Goal: Find specific page/section: Find specific page/section

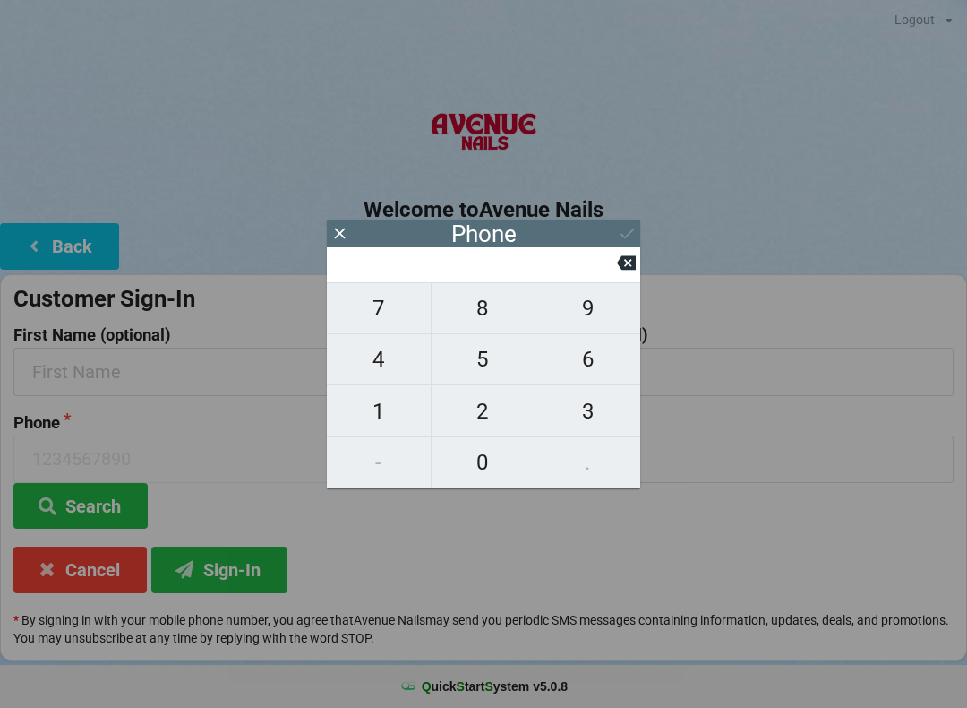
scroll to position [53, 0]
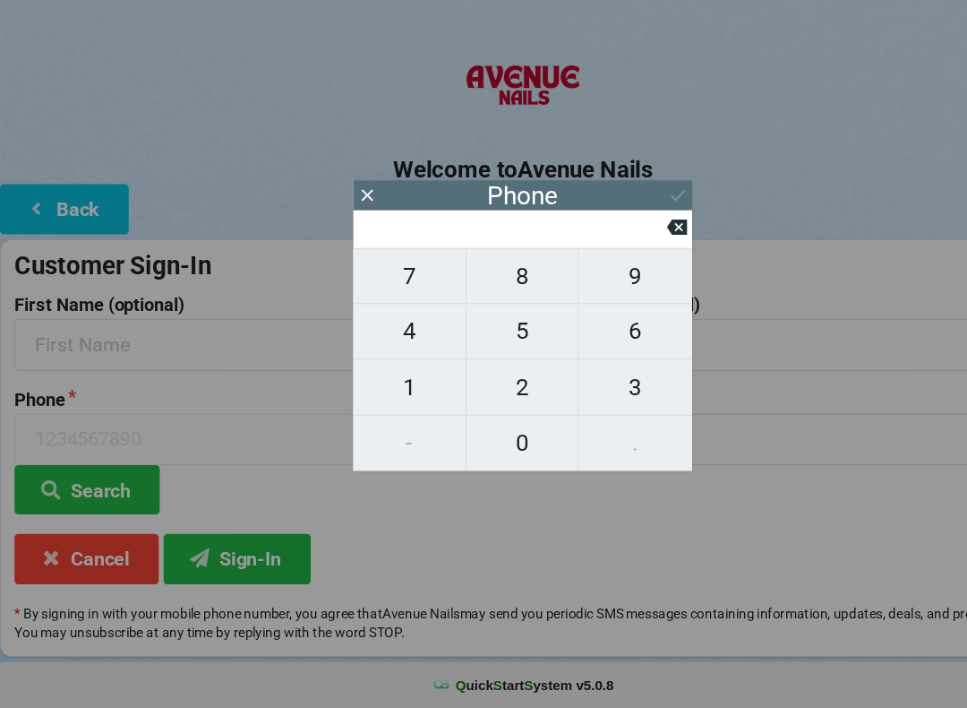
click at [396, 340] on span "4" at bounding box center [379, 359] width 104 height 38
type input "4"
click at [494, 443] on span "0" at bounding box center [484, 462] width 104 height 38
type input "40"
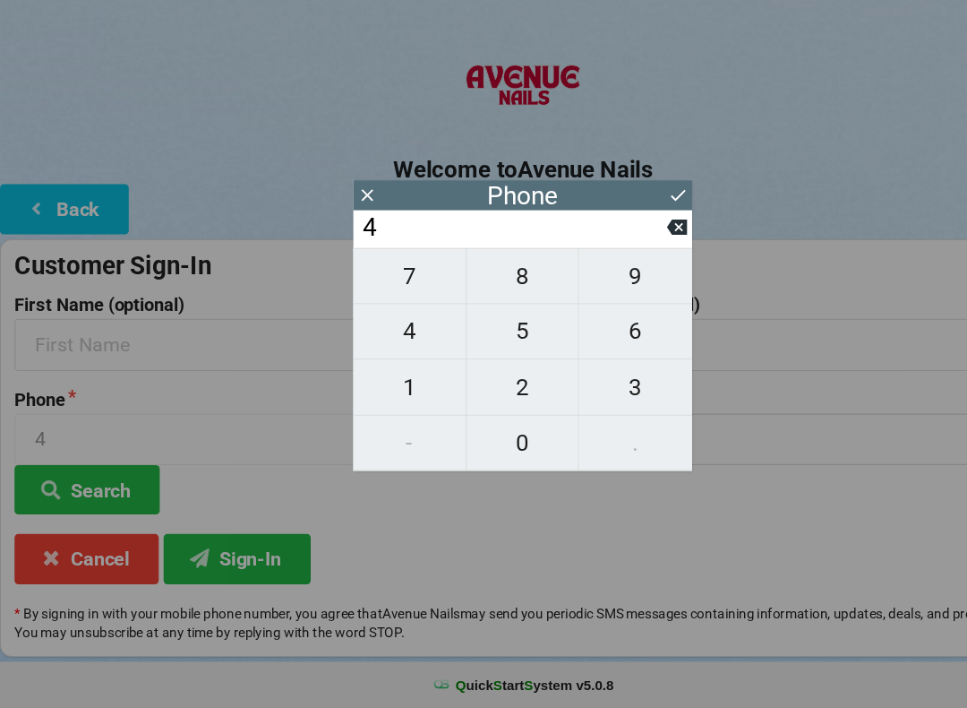
type input "40"
click at [369, 289] on span "7" at bounding box center [379, 308] width 104 height 38
type input "407"
click at [587, 340] on span "6" at bounding box center [588, 359] width 105 height 38
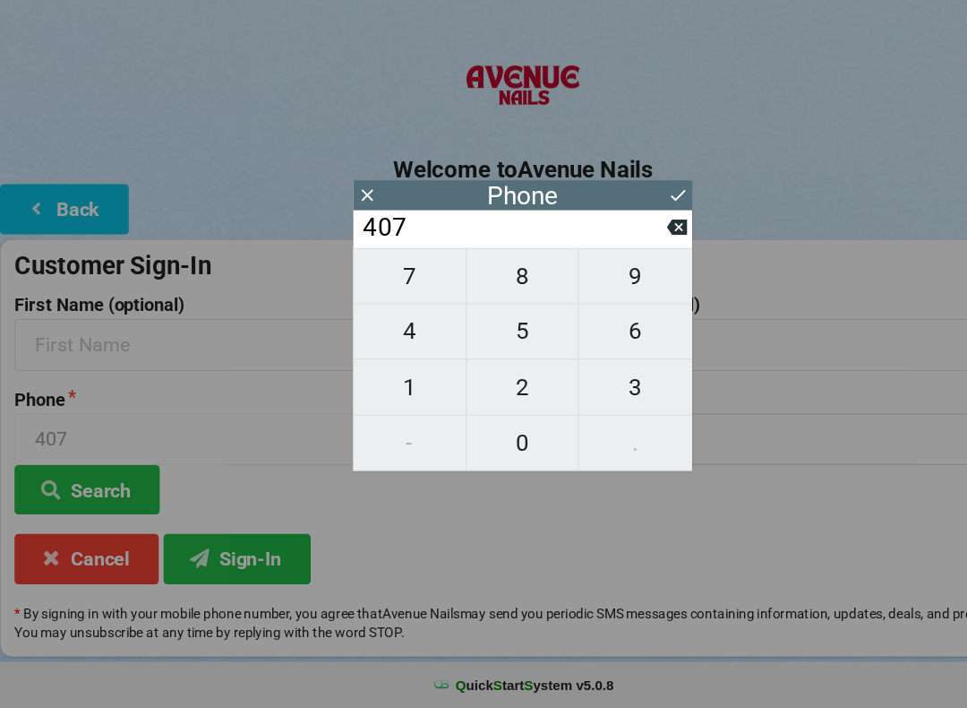
type input "4076"
click at [590, 385] on button "3" at bounding box center [588, 410] width 105 height 51
type input "40763"
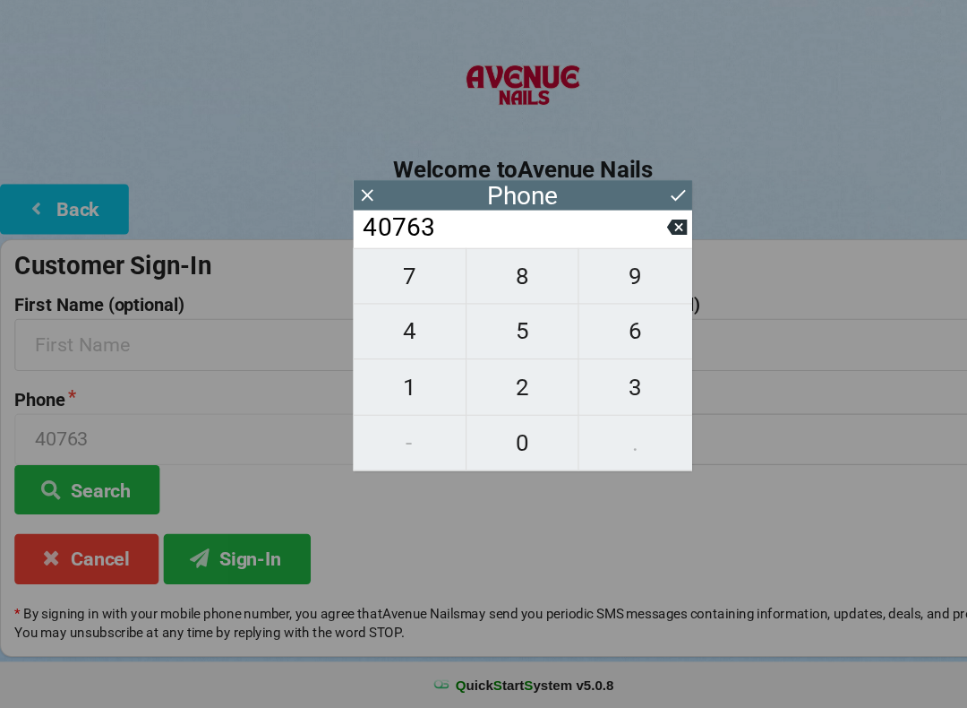
click at [599, 340] on span "6" at bounding box center [588, 359] width 105 height 38
type input "407636"
click at [487, 437] on button "0" at bounding box center [484, 462] width 105 height 51
type input "4076360"
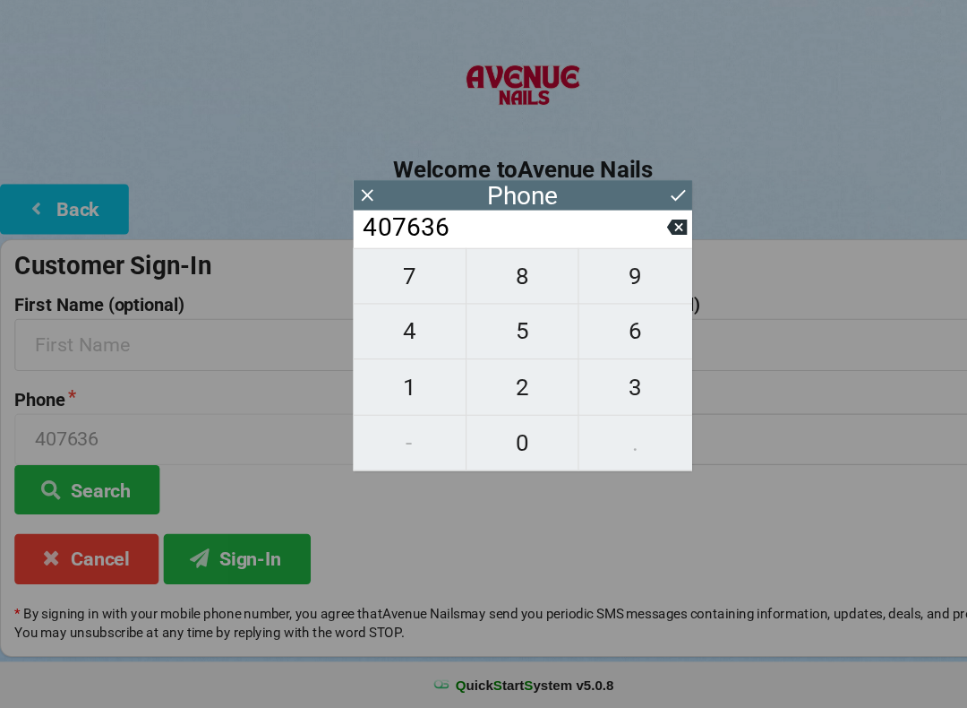
type input "4076360"
click at [496, 443] on span "0" at bounding box center [484, 462] width 104 height 38
type input "40763600"
click at [477, 289] on span "8" at bounding box center [484, 308] width 104 height 38
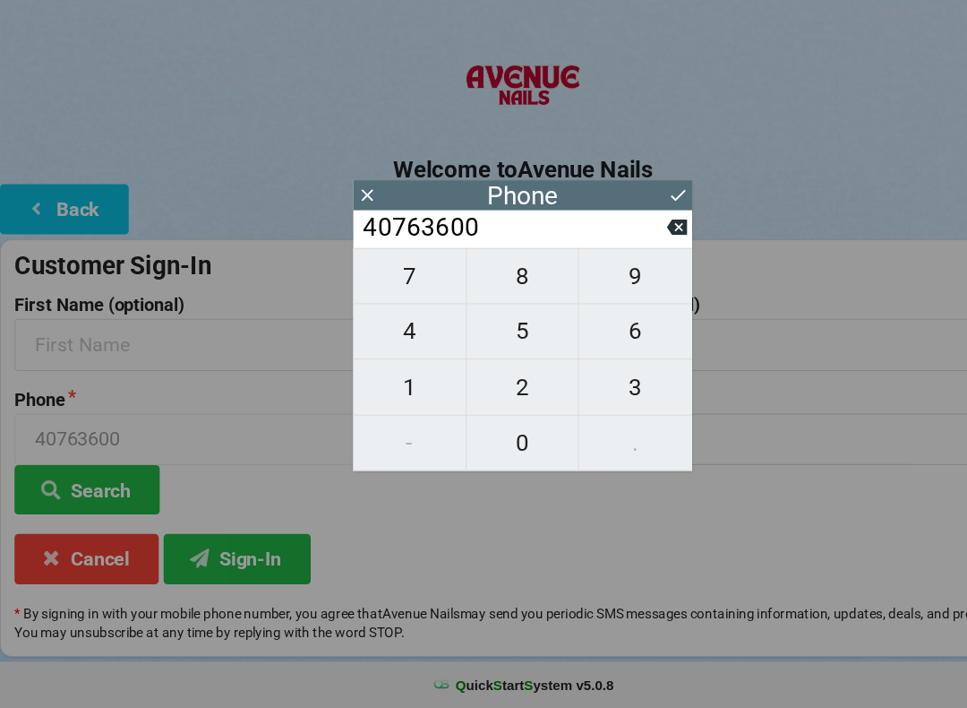
type input "407636008"
click at [396, 340] on span "4" at bounding box center [379, 359] width 104 height 38
type input "4076360084"
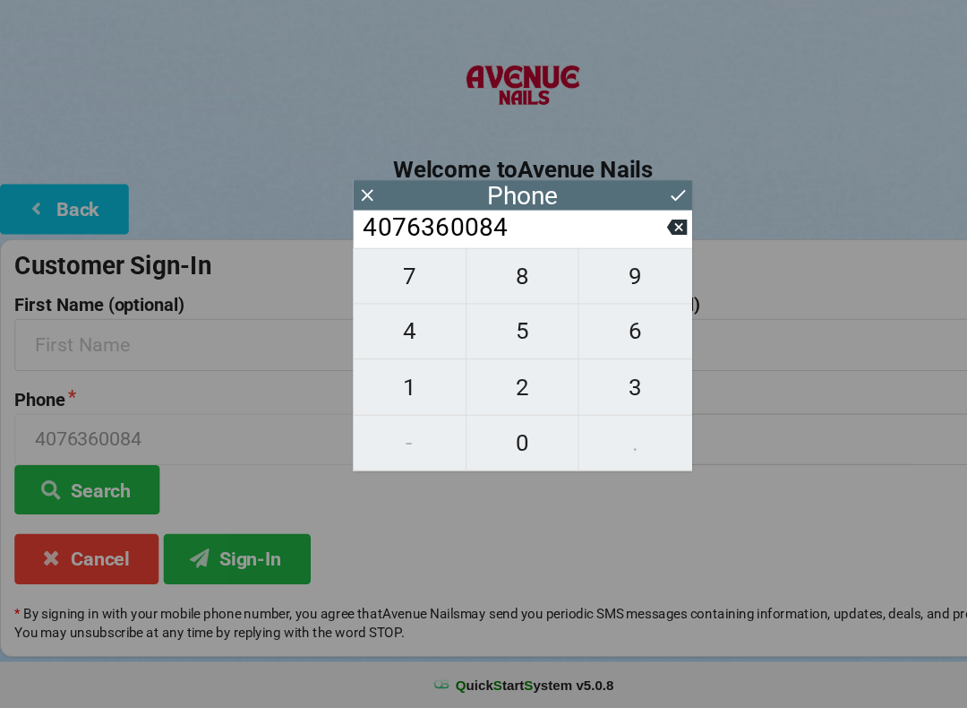
click at [627, 224] on icon at bounding box center [627, 233] width 19 height 19
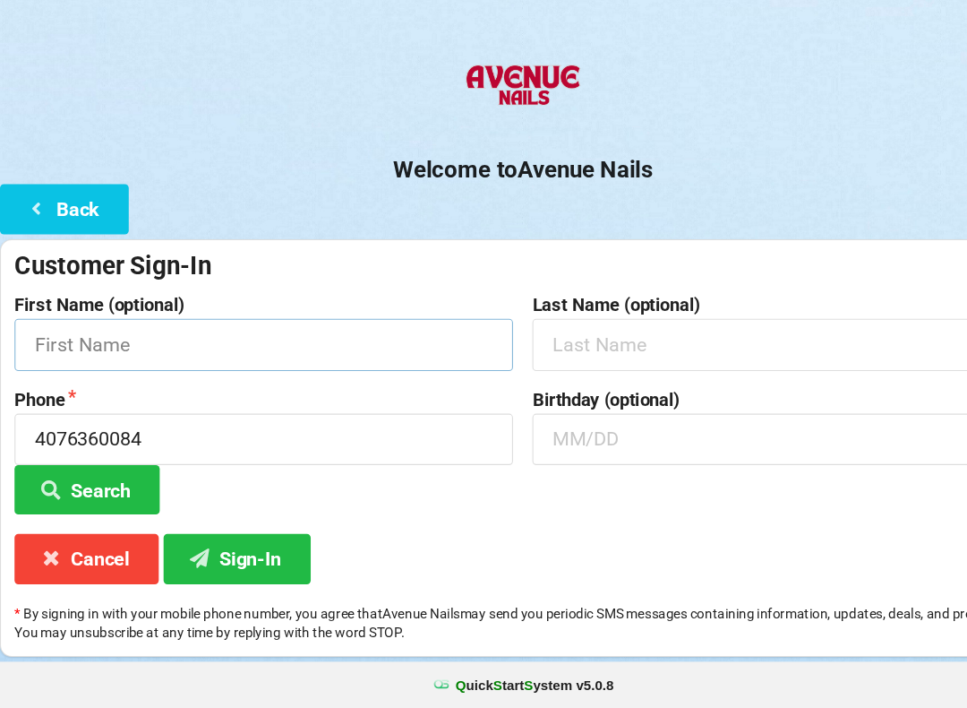
click at [150, 348] on input "text" at bounding box center [243, 371] width 461 height 47
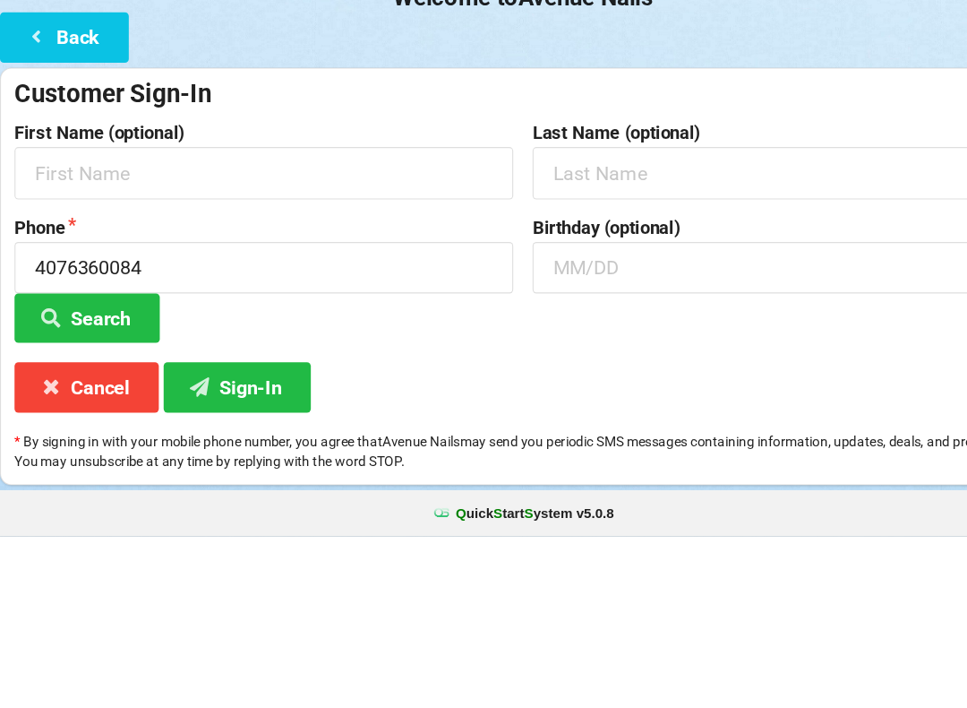
click at [73, 223] on button "Back" at bounding box center [59, 246] width 119 height 46
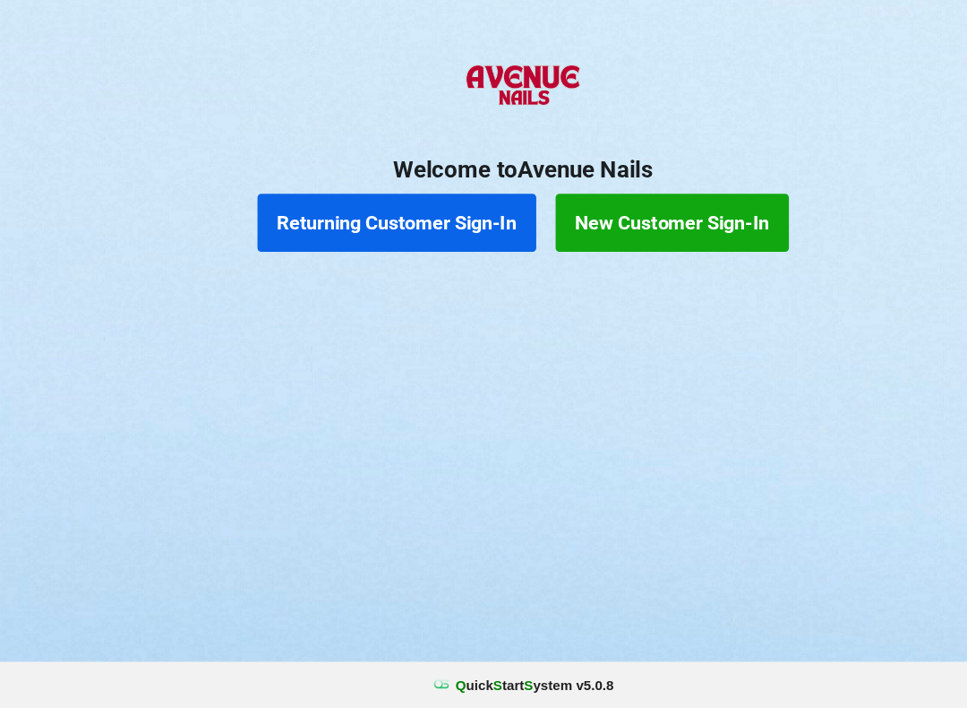
click at [368, 232] on button "Returning Customer Sign-In" at bounding box center [367, 259] width 258 height 54
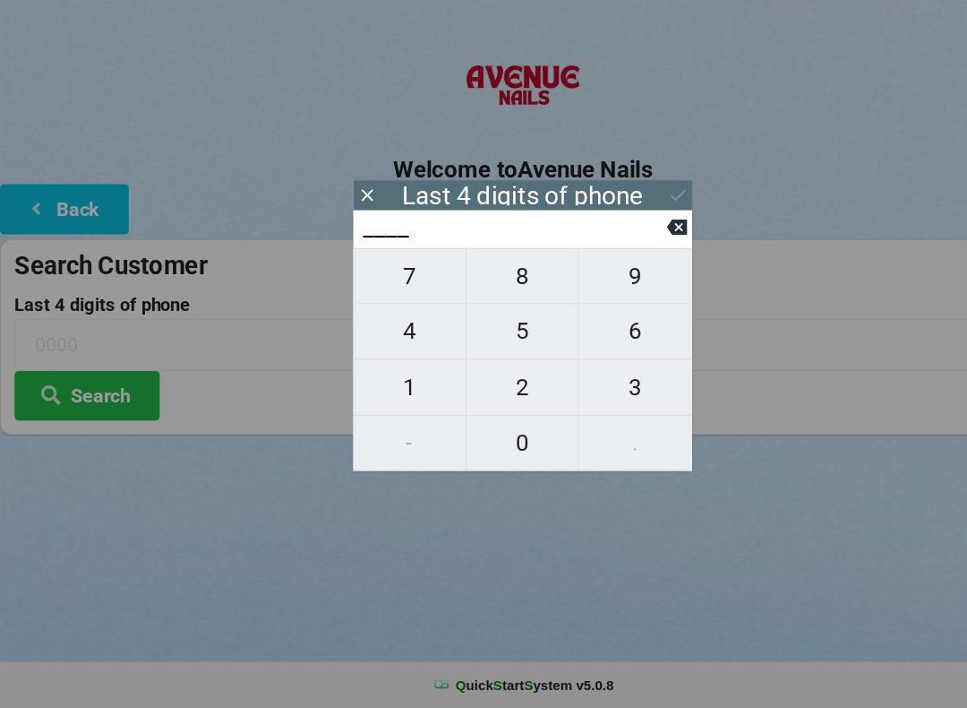
click at [384, 340] on span "4" at bounding box center [379, 359] width 104 height 38
type input "4___"
click at [623, 251] on button at bounding box center [626, 263] width 19 height 24
click at [484, 443] on span "0" at bounding box center [484, 462] width 104 height 38
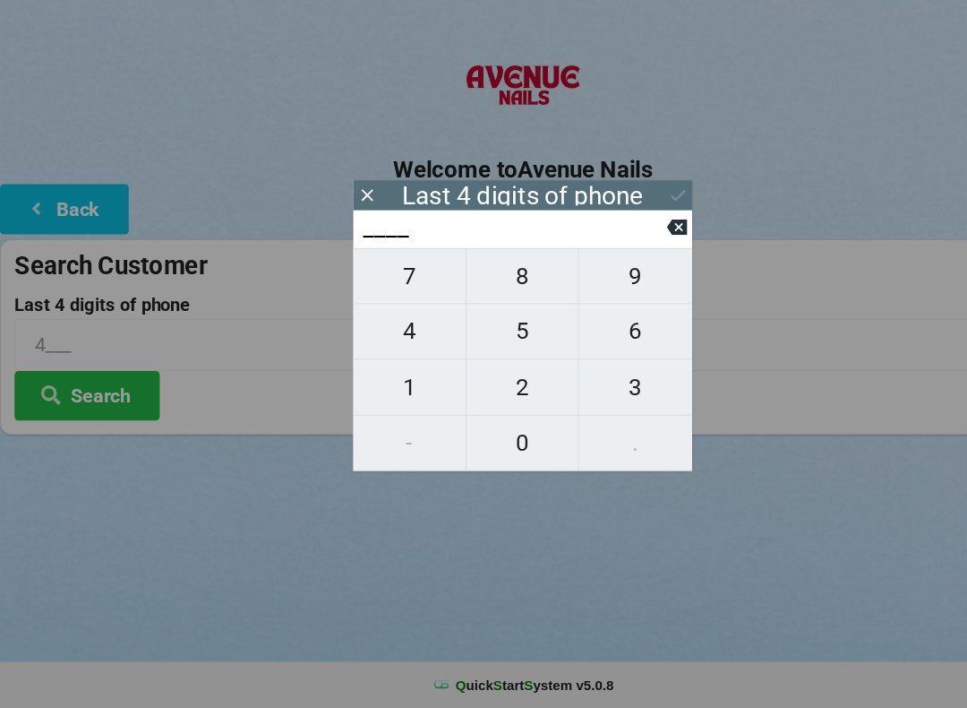
type input "0___"
click at [493, 443] on span "0" at bounding box center [484, 462] width 104 height 38
type input "00__"
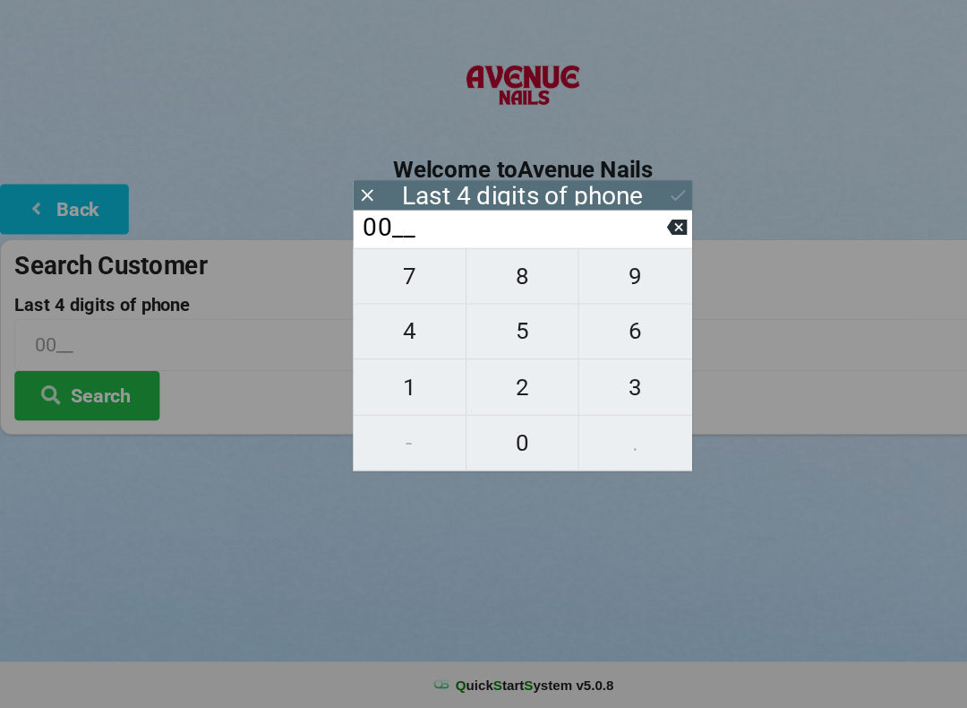
click at [485, 289] on span "8" at bounding box center [484, 308] width 104 height 38
type input "008_"
click at [397, 334] on button "4" at bounding box center [379, 359] width 105 height 51
type input "0084"
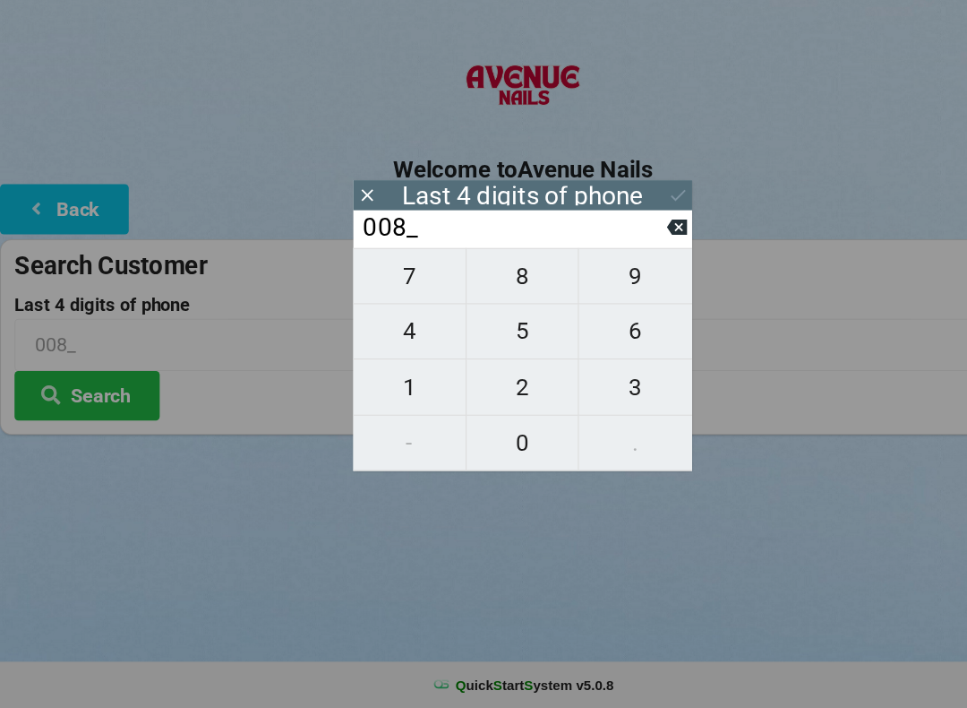
type input "0084"
click at [634, 221] on button at bounding box center [627, 233] width 19 height 24
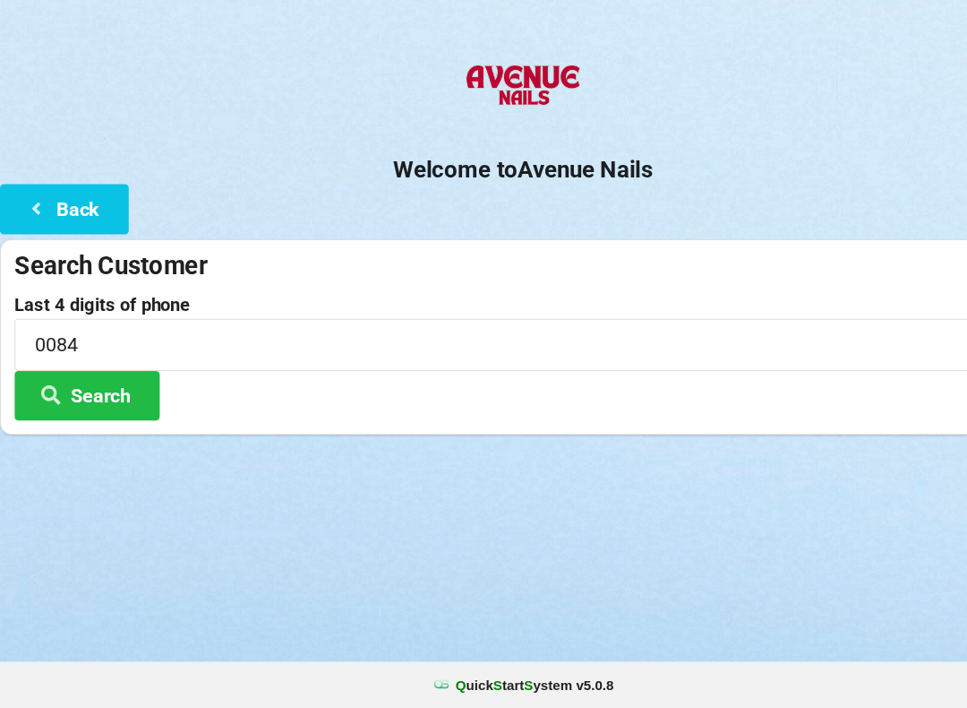
click at [103, 396] on button "Search" at bounding box center [80, 419] width 134 height 46
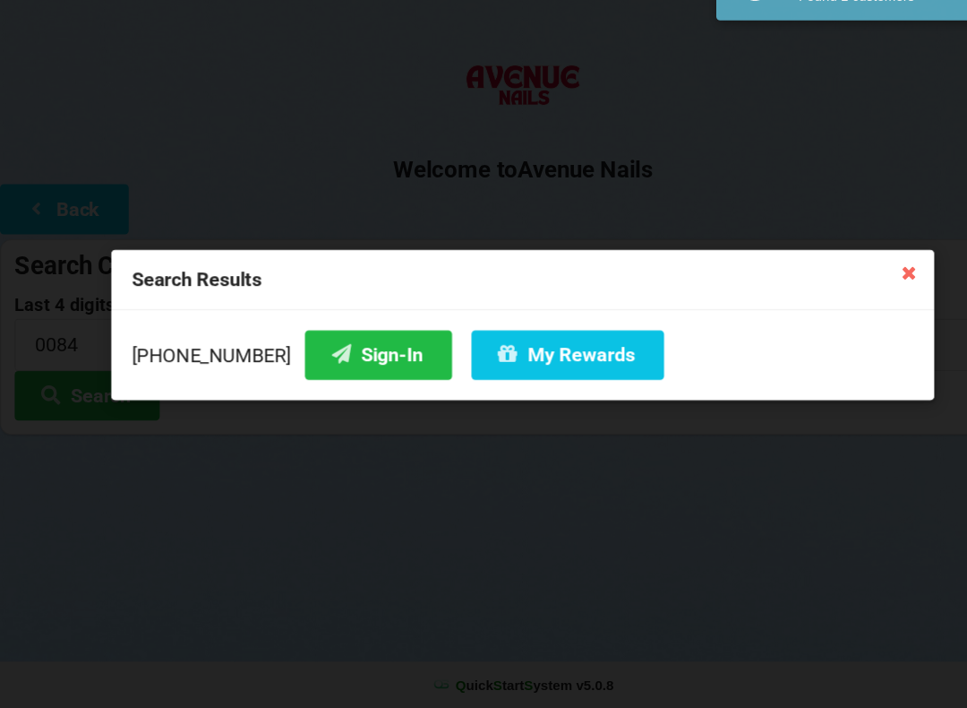
click at [324, 358] on button "Sign-In" at bounding box center [350, 381] width 136 height 46
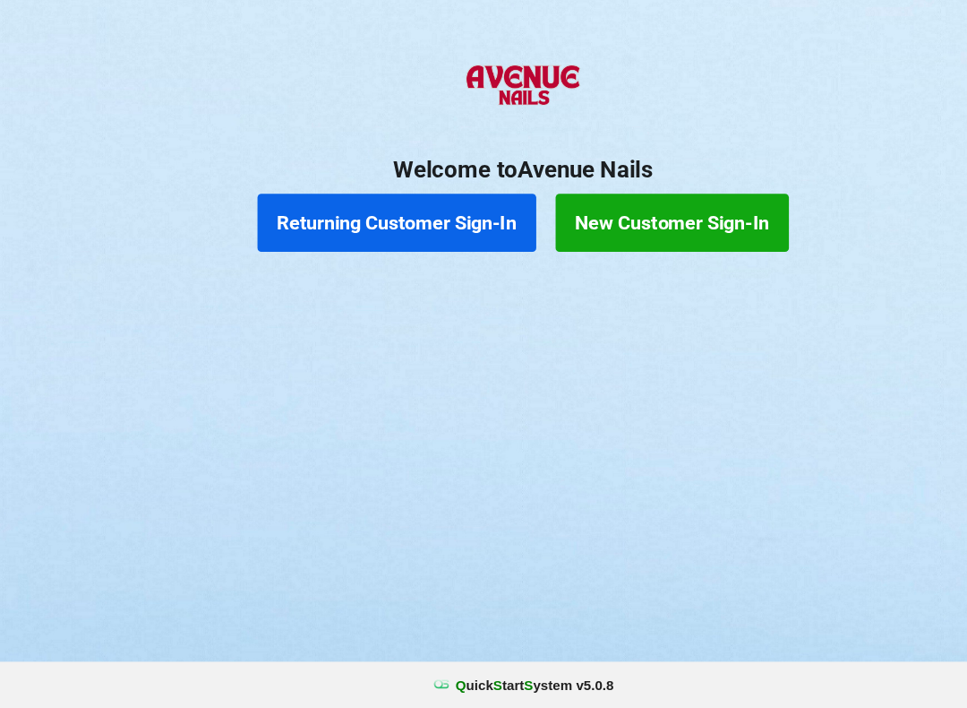
click at [453, 232] on button "Returning Customer Sign-In" at bounding box center [367, 259] width 258 height 54
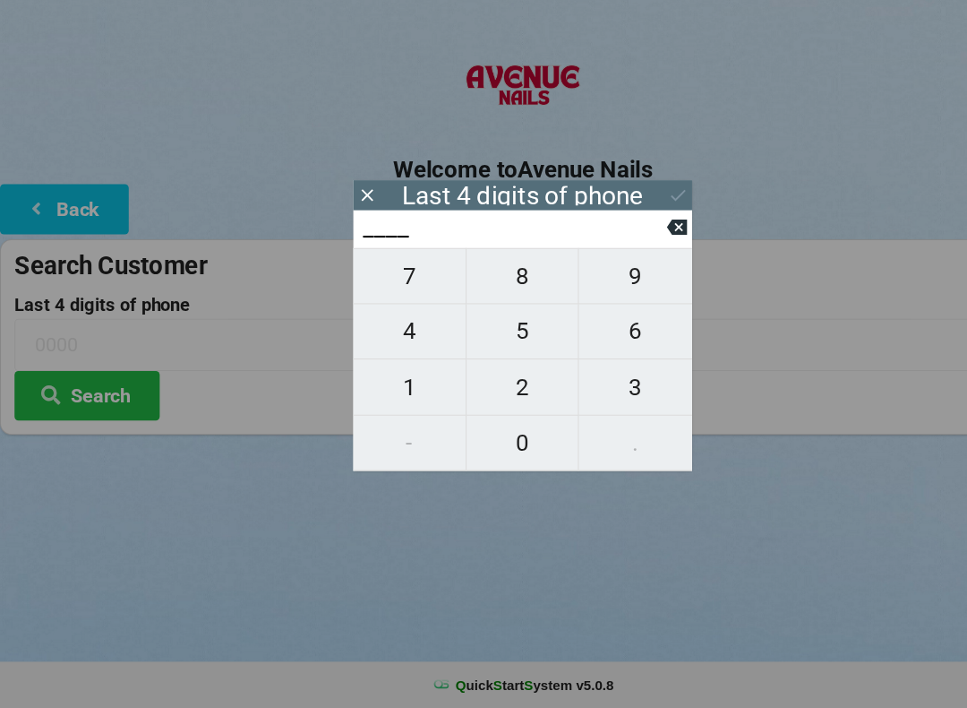
click at [602, 289] on span "9" at bounding box center [588, 308] width 105 height 38
type input "9___"
click at [491, 289] on span "8" at bounding box center [484, 308] width 104 height 38
type input "98__"
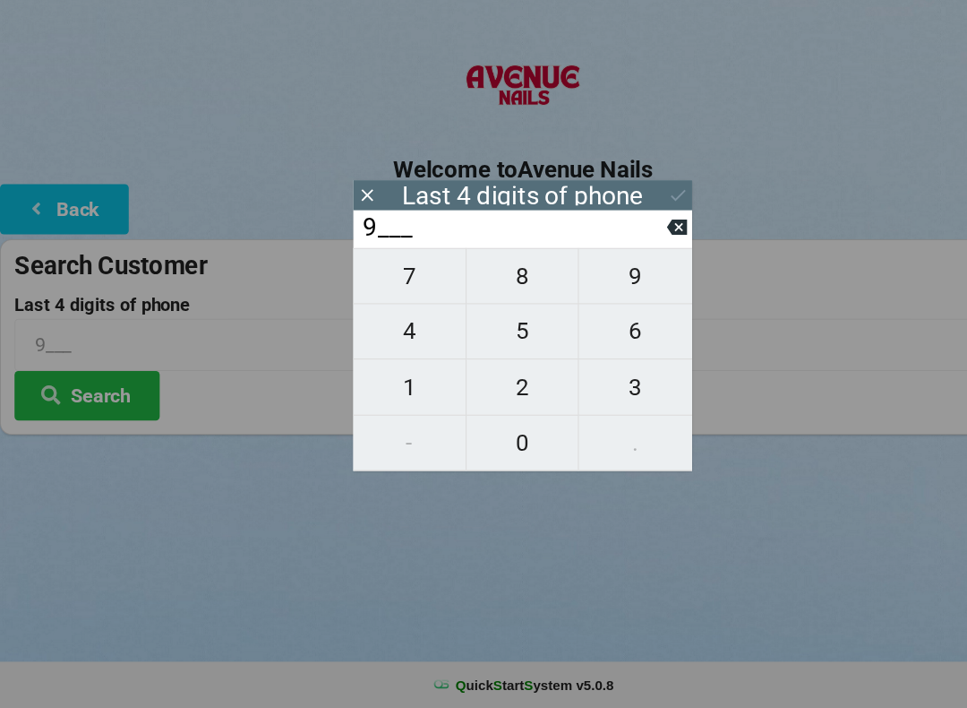
type input "98__"
click at [592, 392] on span "3" at bounding box center [588, 411] width 105 height 38
type input "983_"
click at [496, 392] on span "2" at bounding box center [484, 411] width 104 height 38
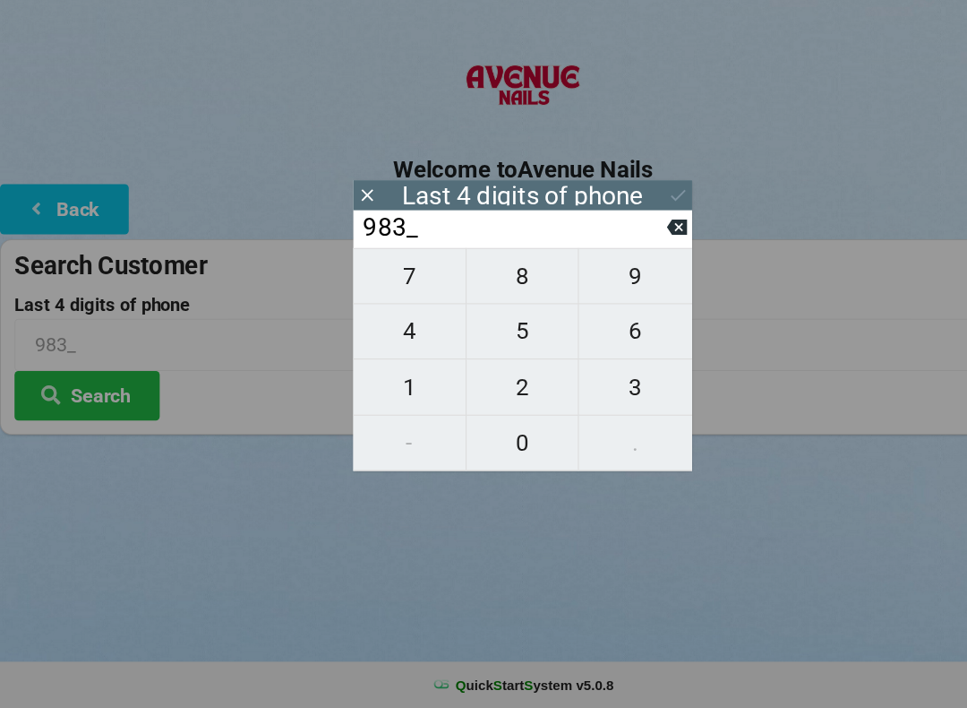
type input "9832"
click at [618, 224] on icon at bounding box center [627, 233] width 19 height 19
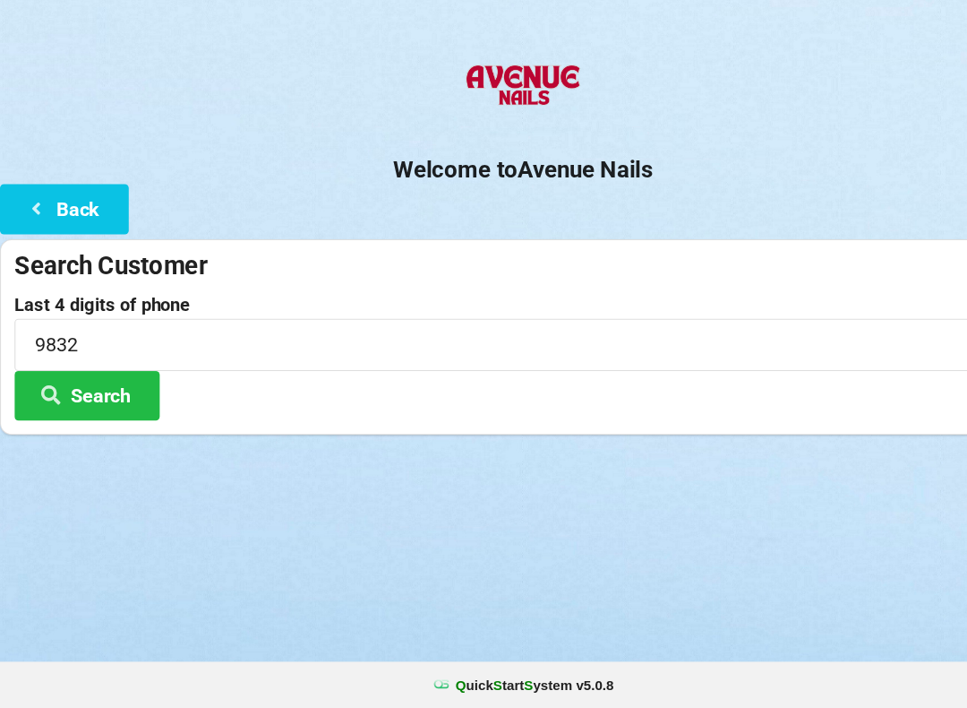
click at [118, 396] on button "Search" at bounding box center [80, 419] width 134 height 46
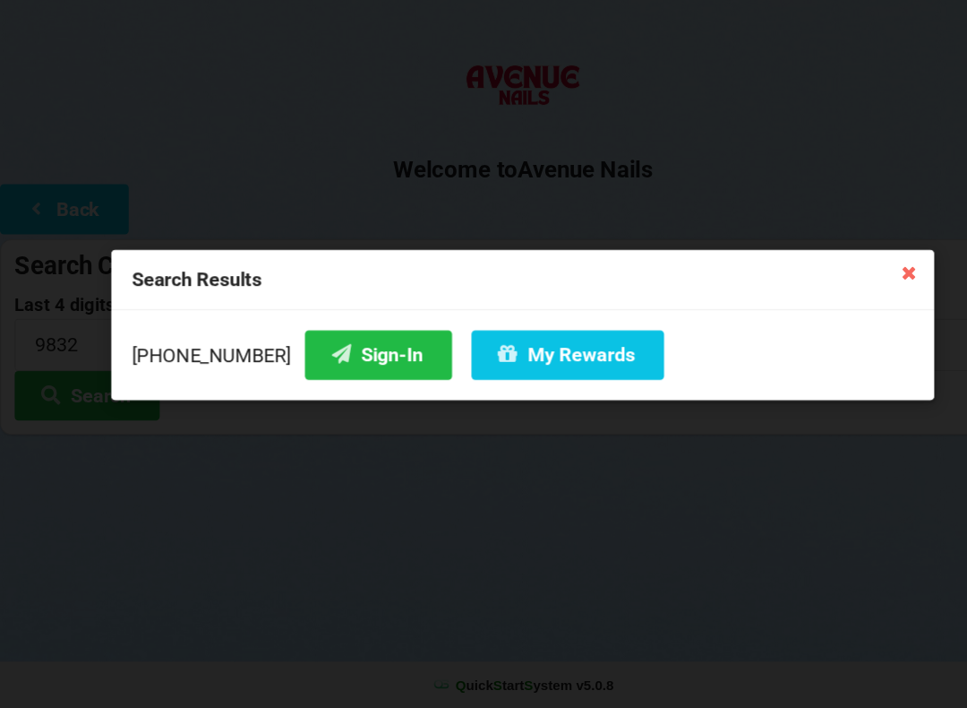
click at [342, 358] on button "Sign-In" at bounding box center [350, 381] width 136 height 46
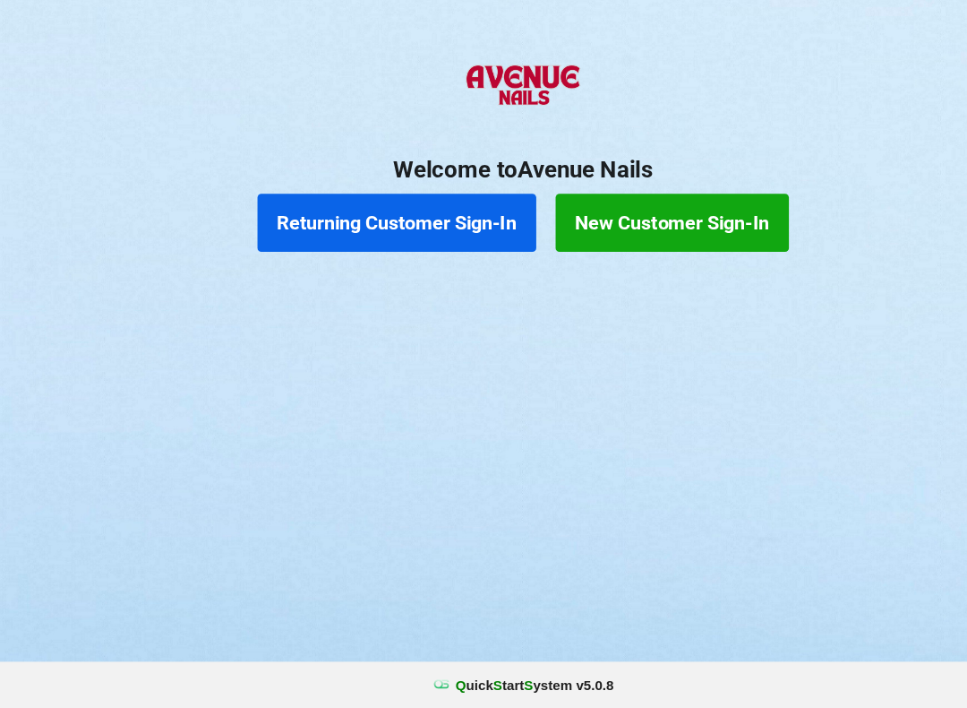
click at [402, 232] on button "Returning Customer Sign-In" at bounding box center [367, 259] width 258 height 54
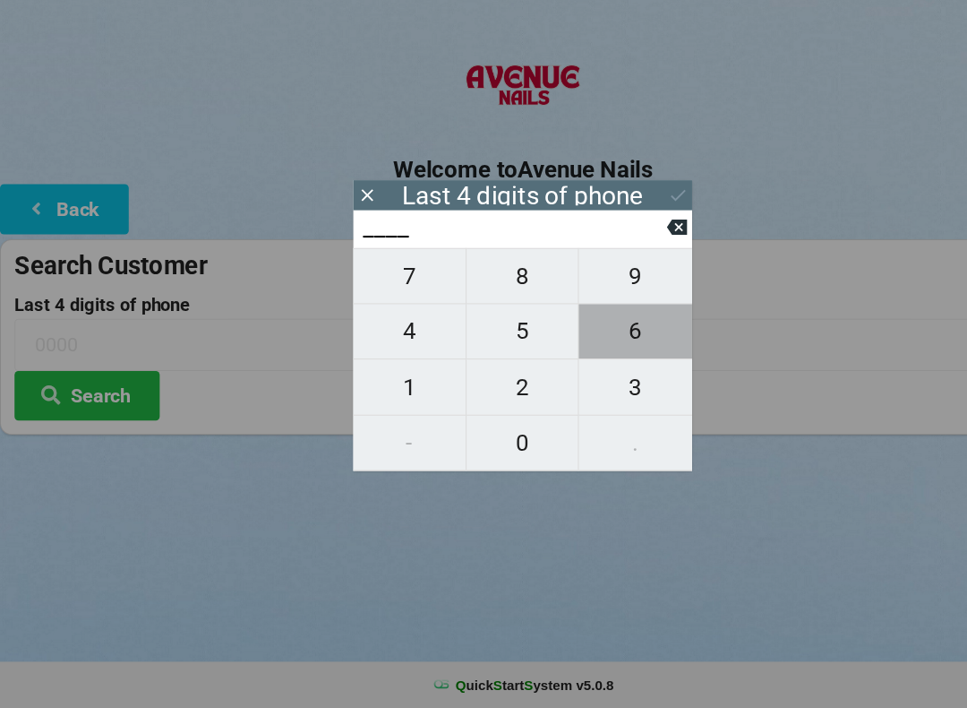
click at [582, 340] on span "6" at bounding box center [588, 359] width 105 height 38
type input "6___"
click at [372, 249] on input "6___" at bounding box center [475, 263] width 283 height 29
click at [388, 340] on span "4" at bounding box center [379, 359] width 104 height 38
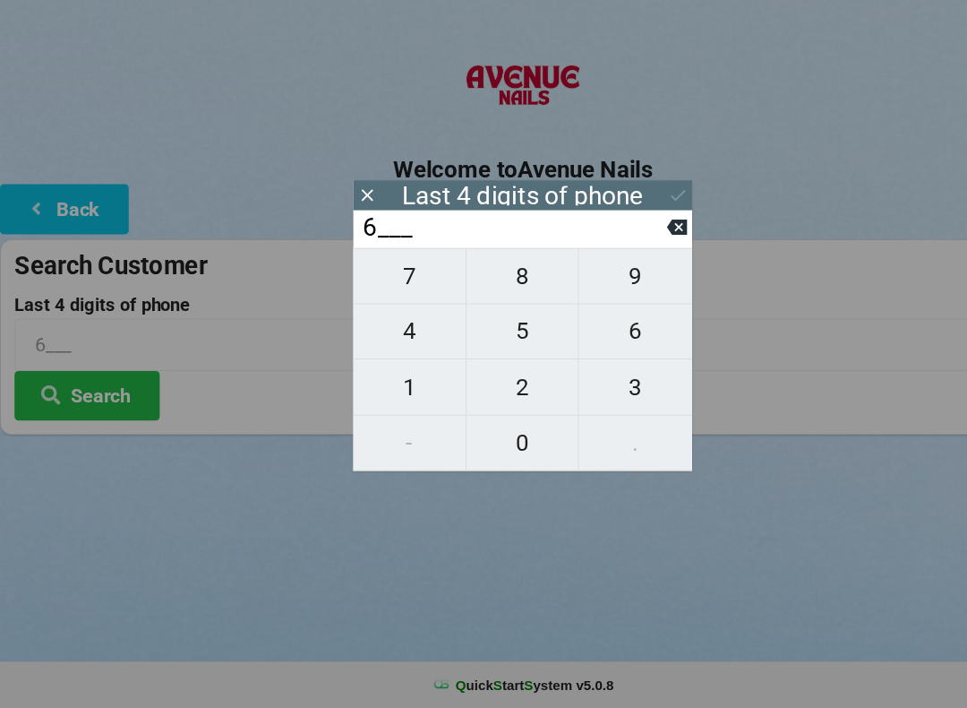
type input "64__"
click at [636, 247] on div "64__" at bounding box center [483, 264] width 313 height 35
click at [626, 219] on div "Last 4 digits of phone" at bounding box center [483, 233] width 313 height 28
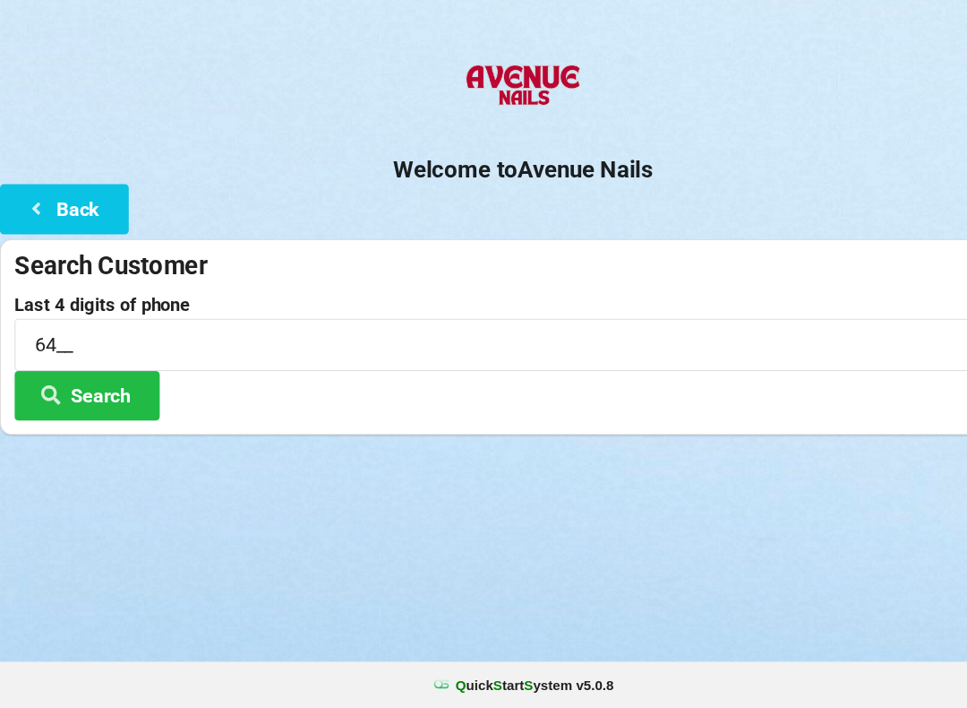
click at [644, 202] on div "Welcome to Avenue Nails Back Search Customer Last 4 digits of phone 64__ Search" at bounding box center [483, 276] width 967 height 357
click at [70, 223] on button "Back" at bounding box center [59, 246] width 119 height 46
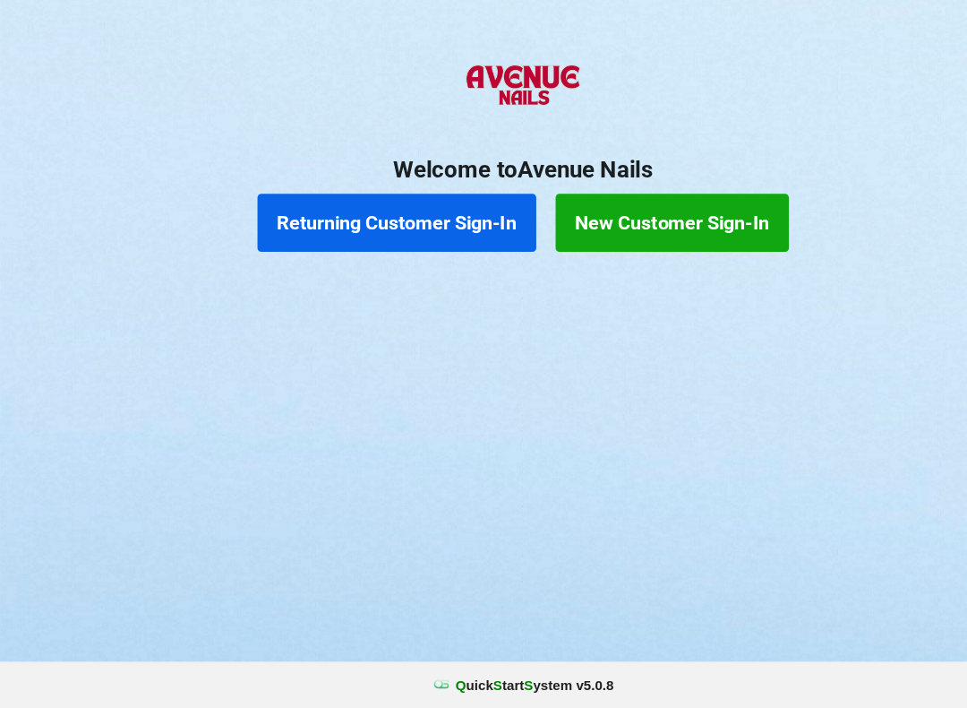
click at [359, 232] on button "Returning Customer Sign-In" at bounding box center [367, 259] width 258 height 54
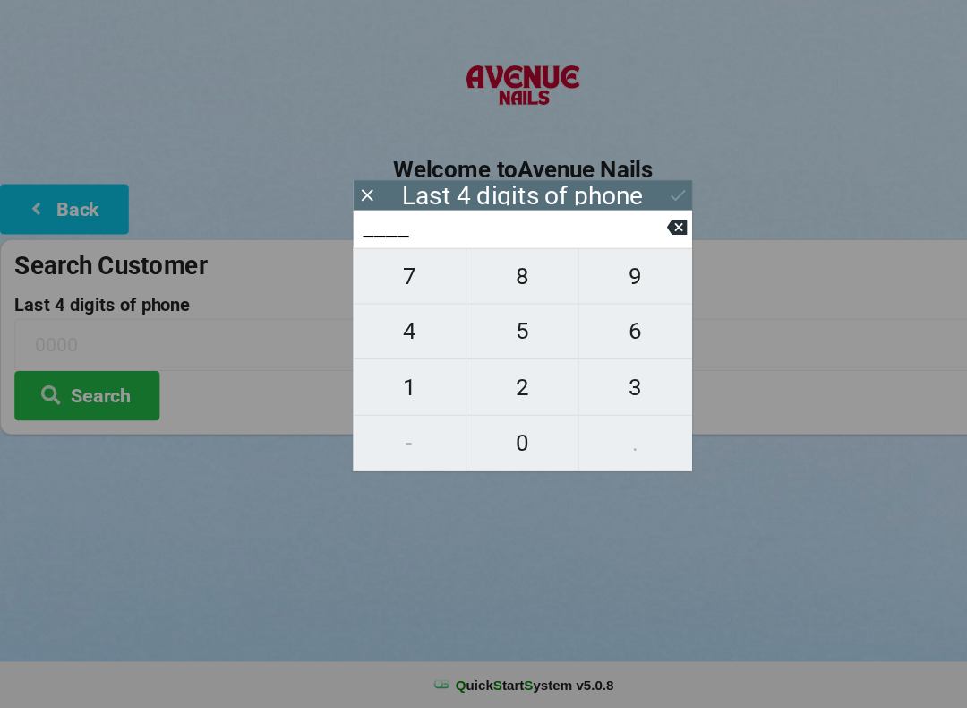
click at [594, 340] on span "6" at bounding box center [588, 359] width 105 height 38
type input "6___"
click at [375, 289] on span "7" at bounding box center [379, 308] width 104 height 38
type input "67__"
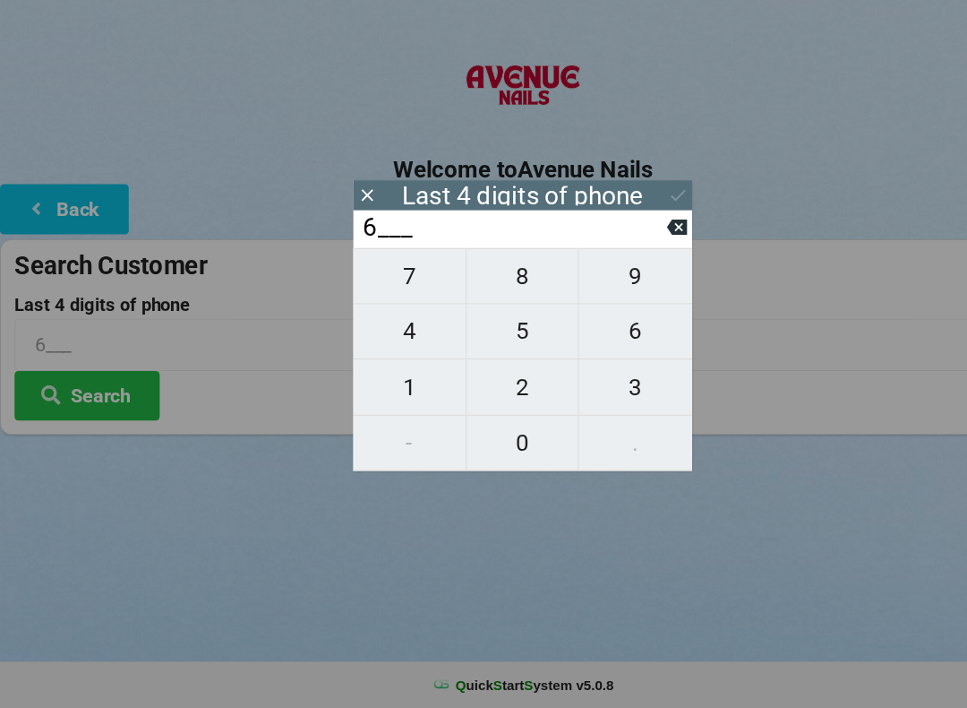
type input "67__"
click at [396, 340] on span "4" at bounding box center [379, 359] width 104 height 38
type input "674_"
click at [502, 392] on span "2" at bounding box center [484, 411] width 104 height 38
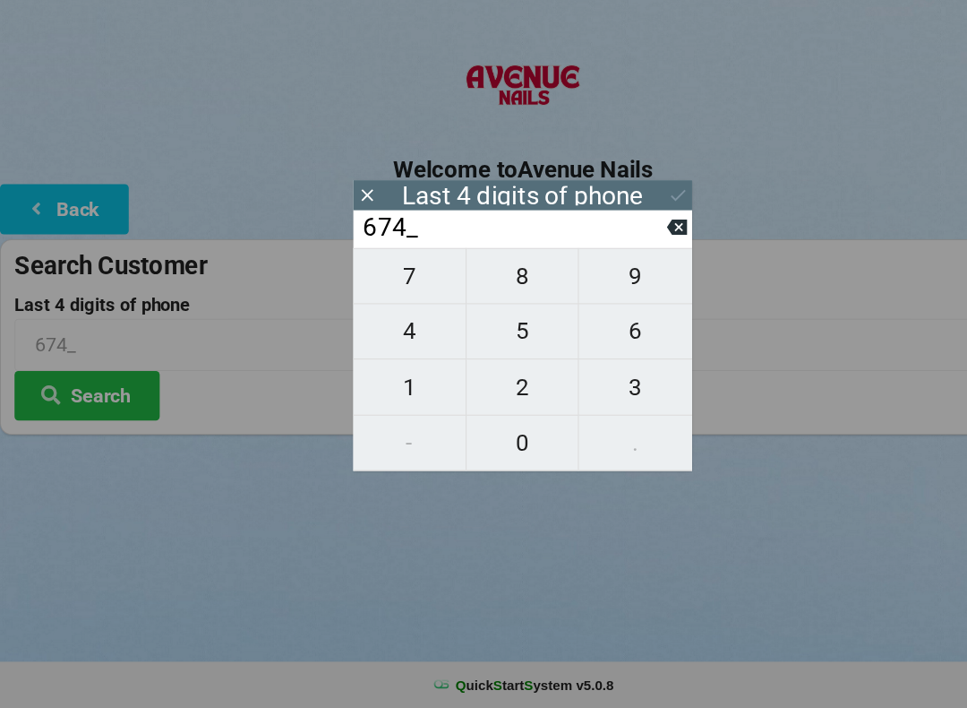
type input "6742"
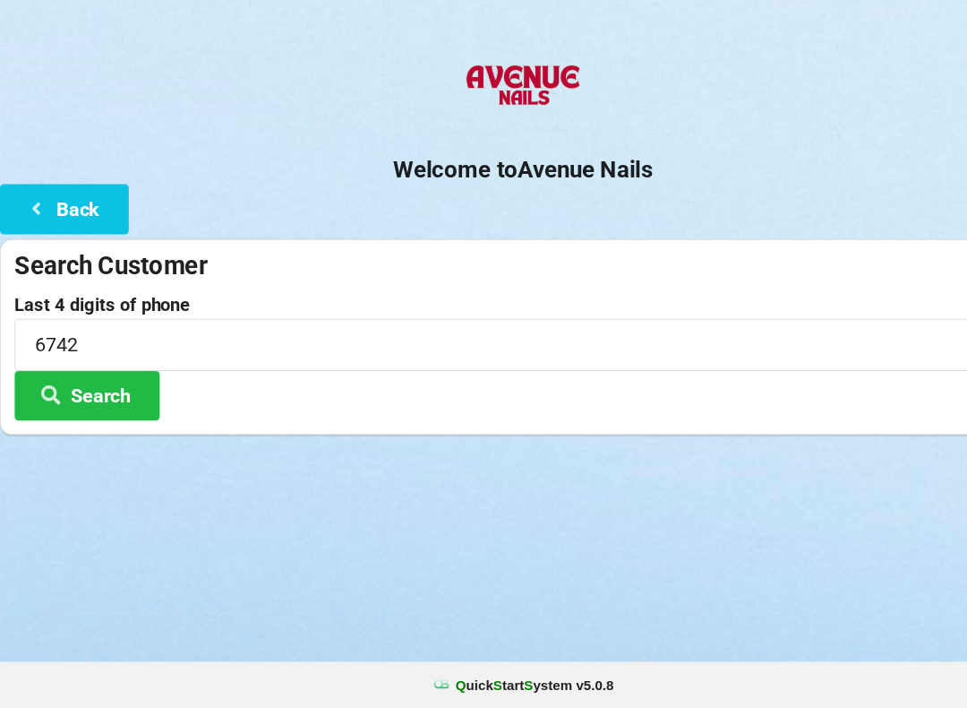
click at [89, 396] on button "Search" at bounding box center [80, 419] width 134 height 46
